Goal: Navigation & Orientation: Find specific page/section

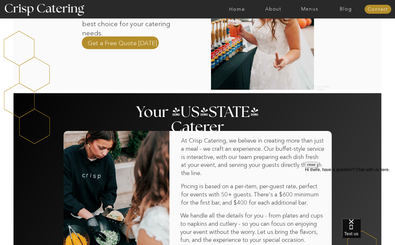
click at [317, 168] on button "close" at bounding box center [311, 165] width 12 height 6
click at [313, 8] on nav "Menus" at bounding box center [309, 9] width 36 height 5
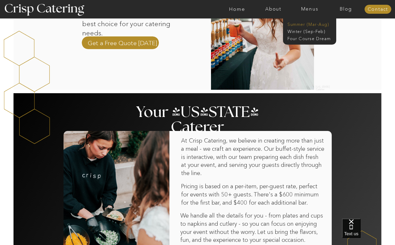
click at [307, 22] on nav "Summer (Mar-Aug)" at bounding box center [310, 23] width 47 height 5
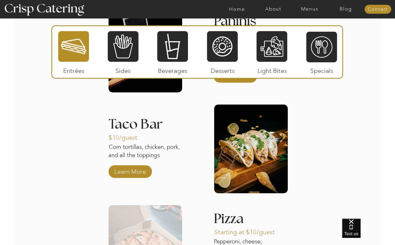
scroll to position [645, 0]
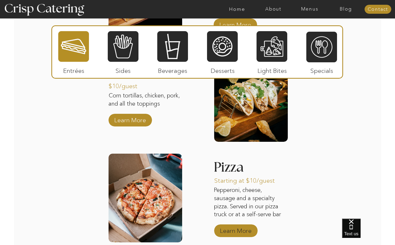
click at [226, 231] on p "Learn More" at bounding box center [235, 229] width 35 height 15
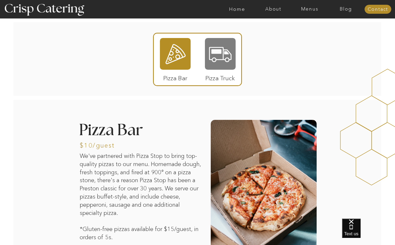
click at [216, 64] on div at bounding box center [220, 54] width 31 height 32
